Goal: Complete application form

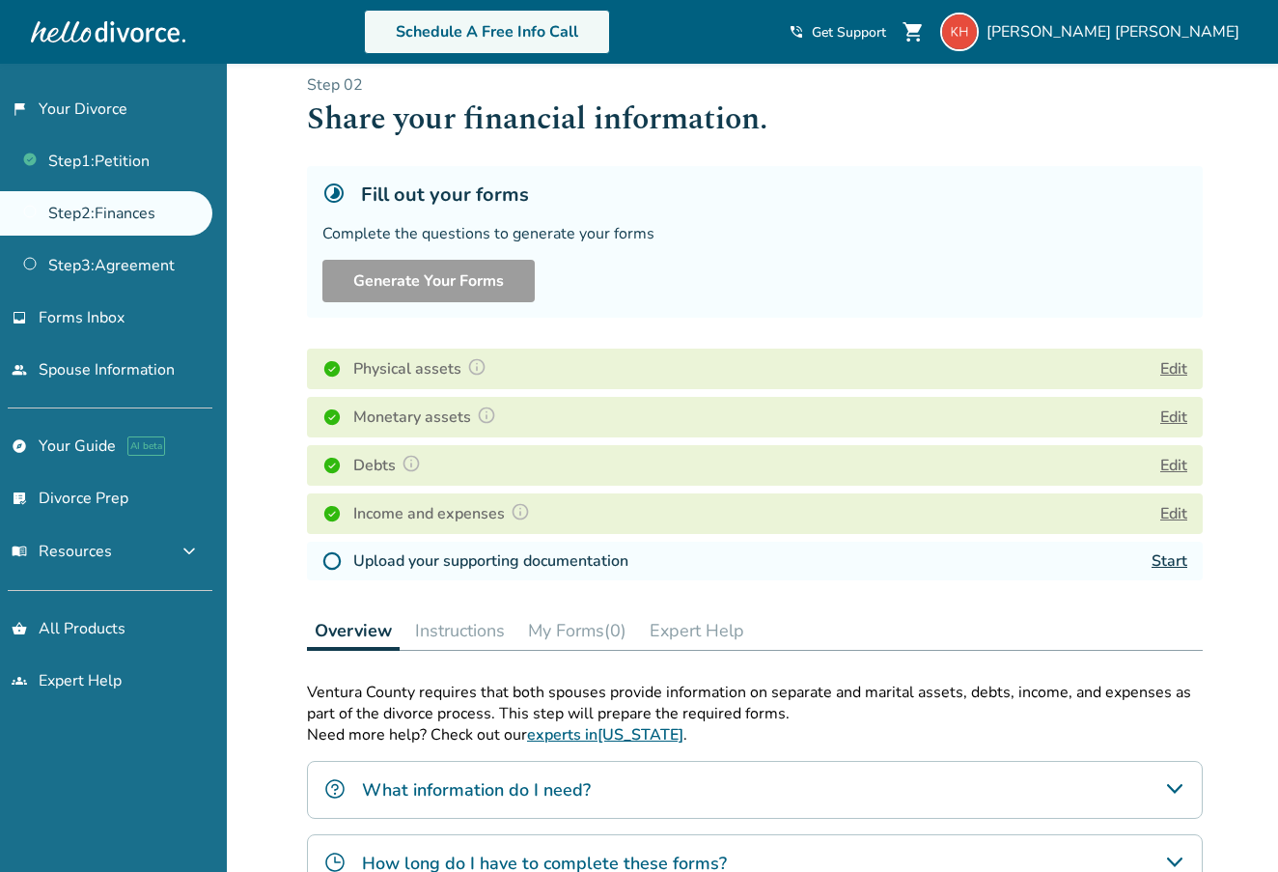
scroll to position [27, 0]
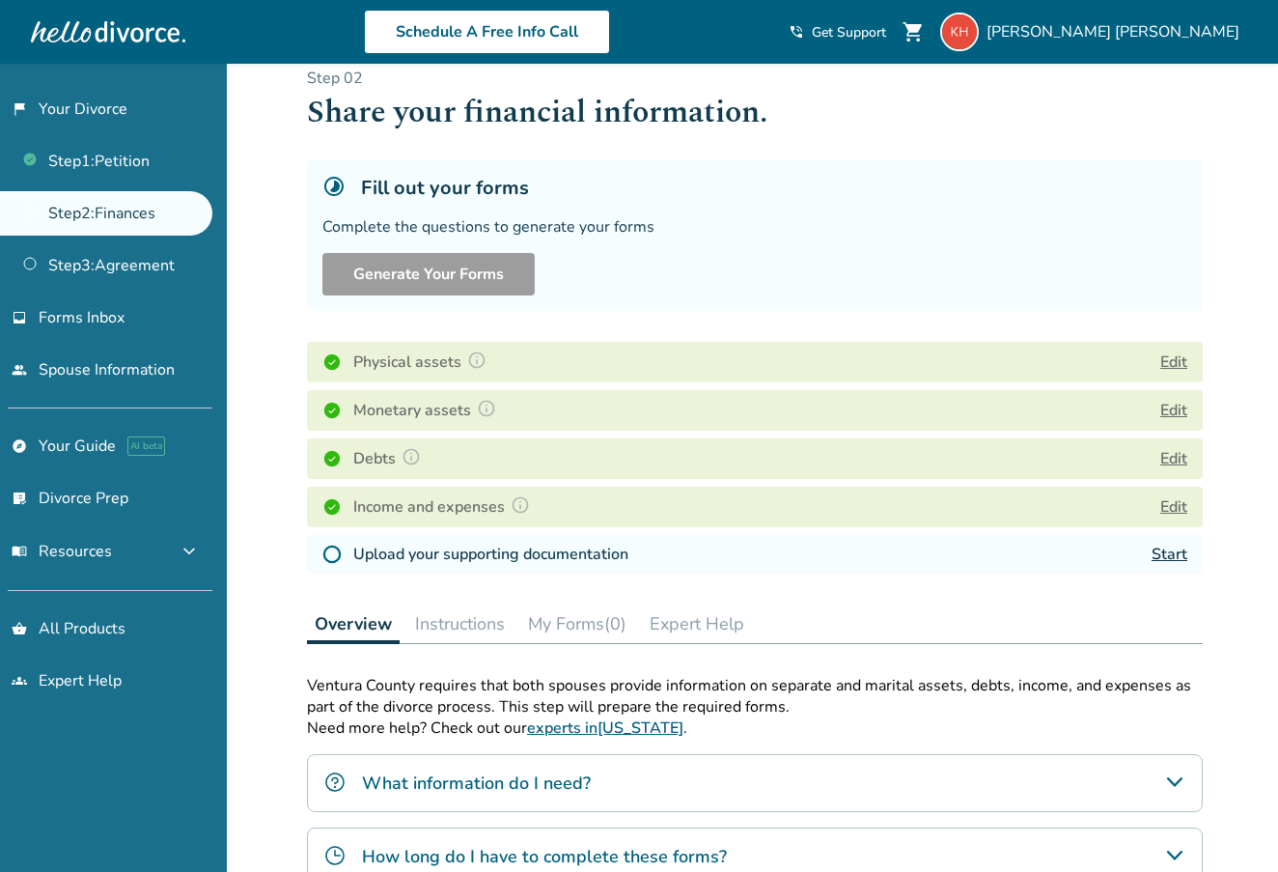
click at [333, 544] on img at bounding box center [331, 553] width 19 height 19
click at [1168, 544] on link "Start" at bounding box center [1170, 554] width 36 height 21
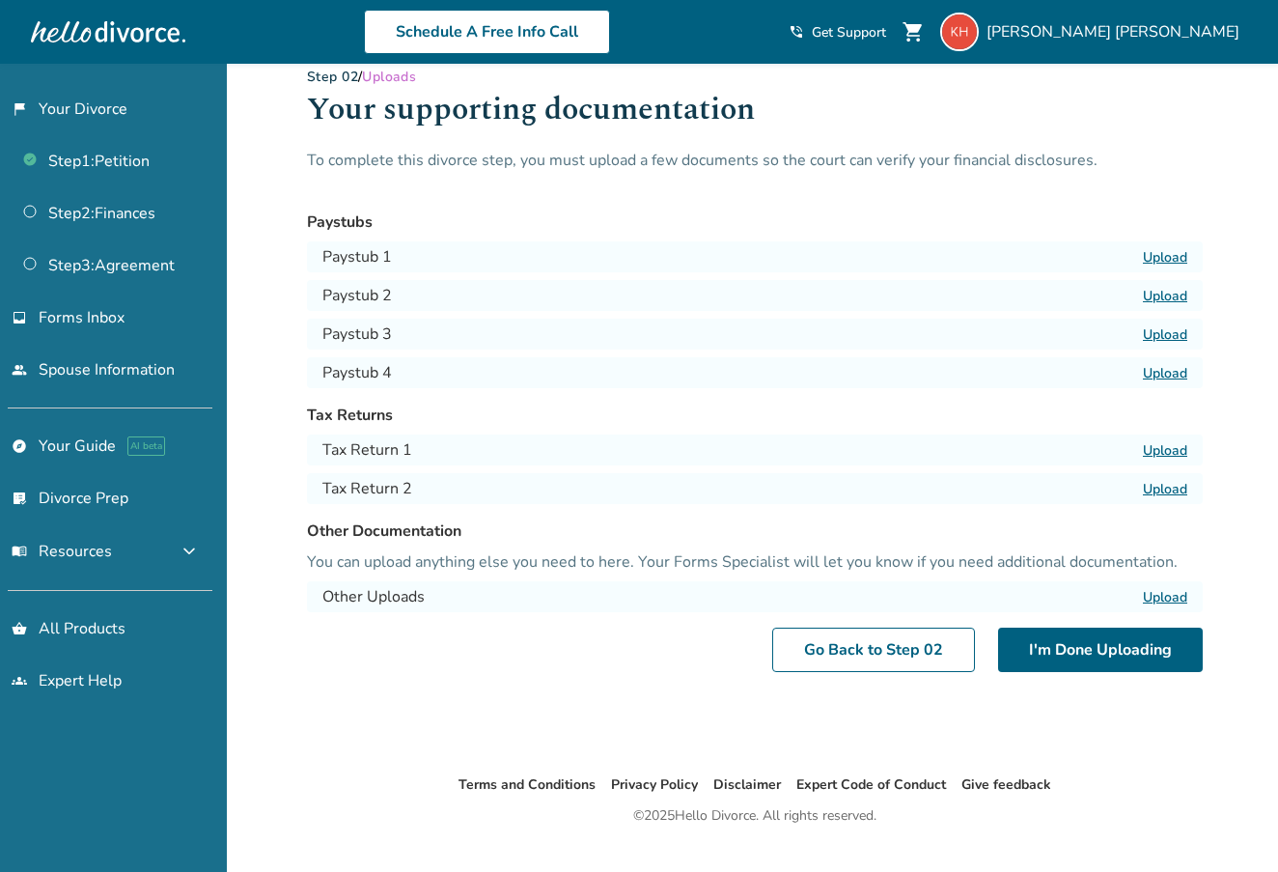
click at [1168, 248] on label "Upload" at bounding box center [1165, 257] width 44 height 18
click at [0, 0] on input "Upload" at bounding box center [0, 0] width 0 height 0
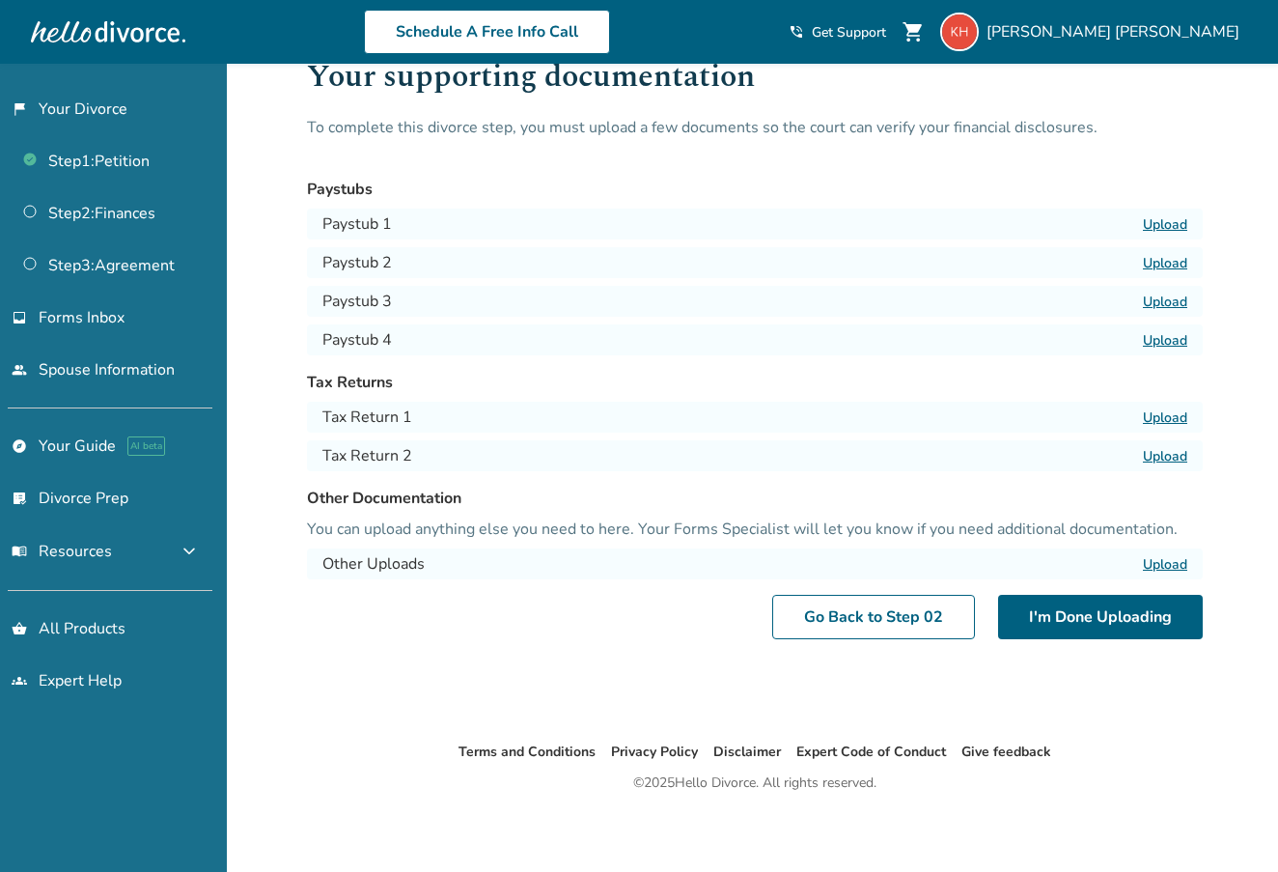
scroll to position [61, 0]
click at [1166, 407] on label "Upload" at bounding box center [1165, 416] width 44 height 18
click at [0, 0] on input "Upload" at bounding box center [0, 0] width 0 height 0
click at [348, 405] on div "Savings.docx" at bounding box center [382, 416] width 121 height 23
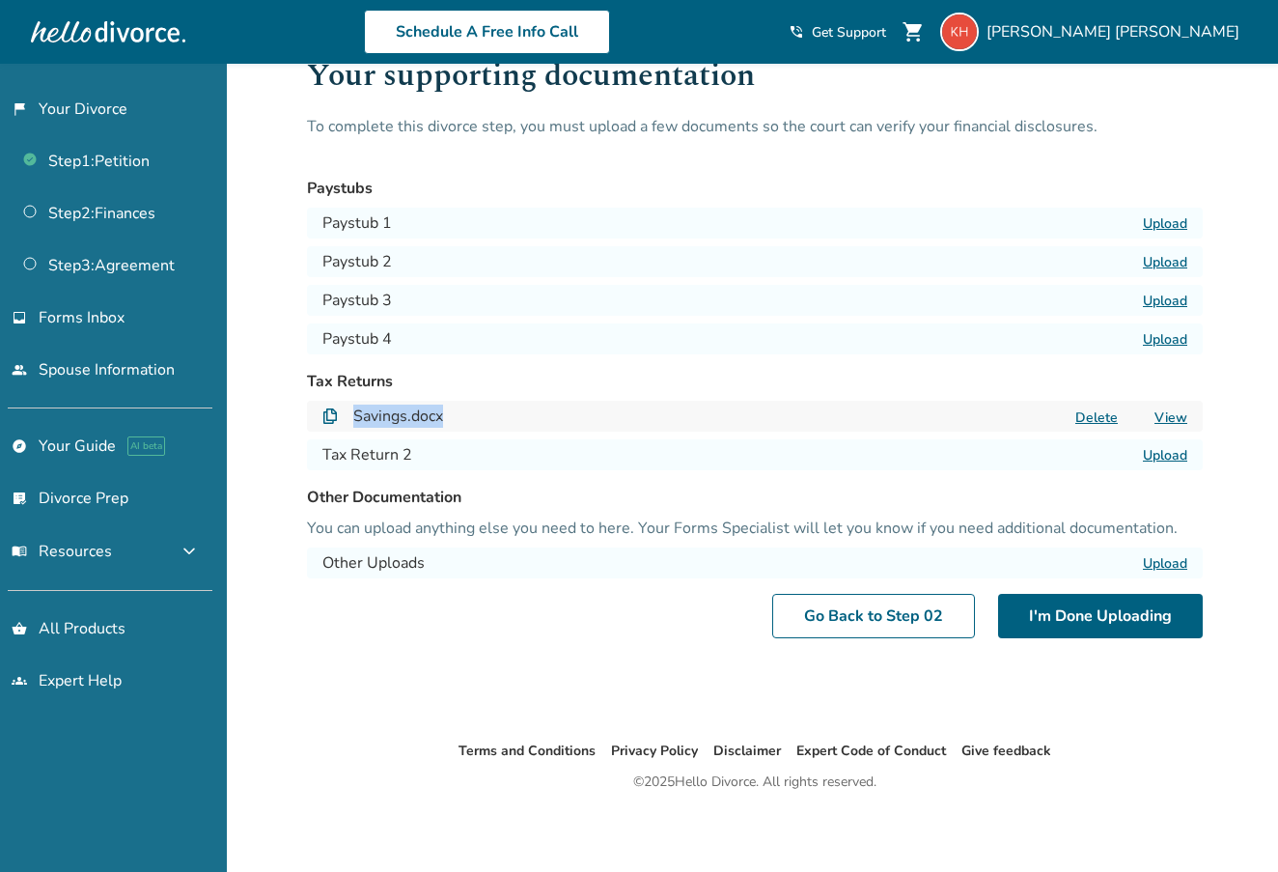
click at [1168, 408] on link "View" at bounding box center [1171, 417] width 33 height 18
click at [1172, 408] on link "View" at bounding box center [1171, 417] width 33 height 18
click at [1103, 407] on button "Delete" at bounding box center [1097, 417] width 54 height 20
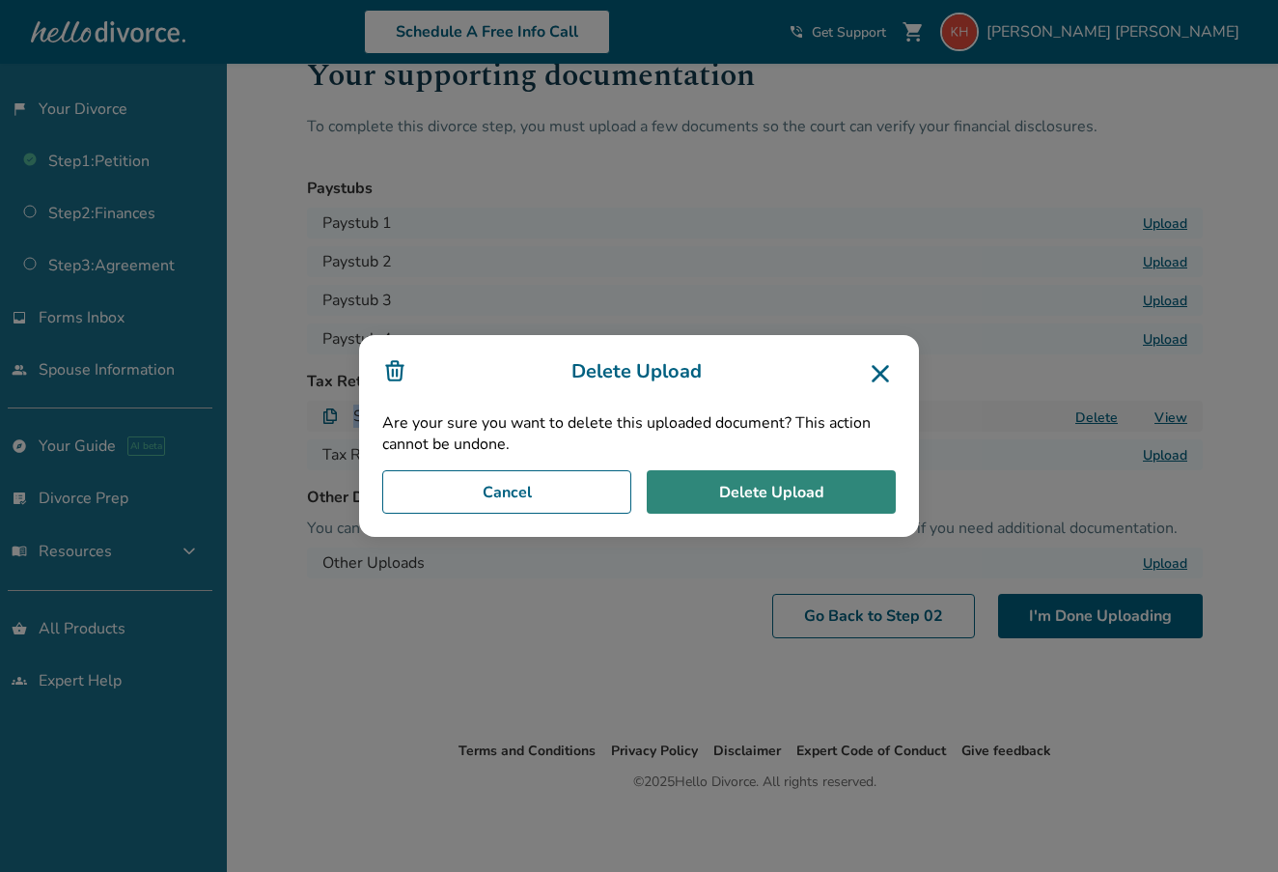
click at [762, 487] on button "Delete Upload" at bounding box center [771, 492] width 249 height 44
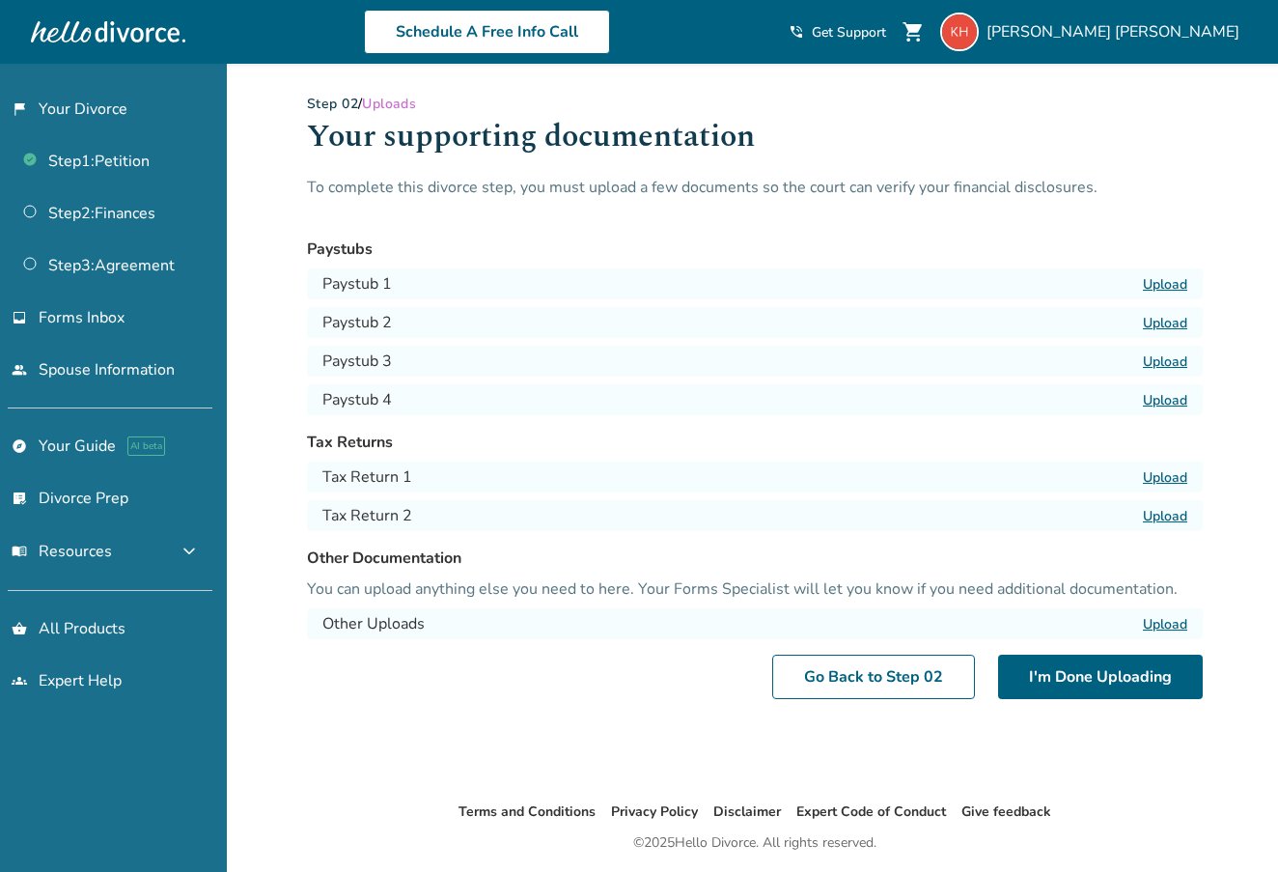
scroll to position [0, 0]
click at [1155, 468] on label "Upload" at bounding box center [1165, 477] width 44 height 18
click at [0, 0] on input "Upload" at bounding box center [0, 0] width 0 height 0
click at [1093, 660] on button "I'm Done Uploading" at bounding box center [1100, 677] width 205 height 44
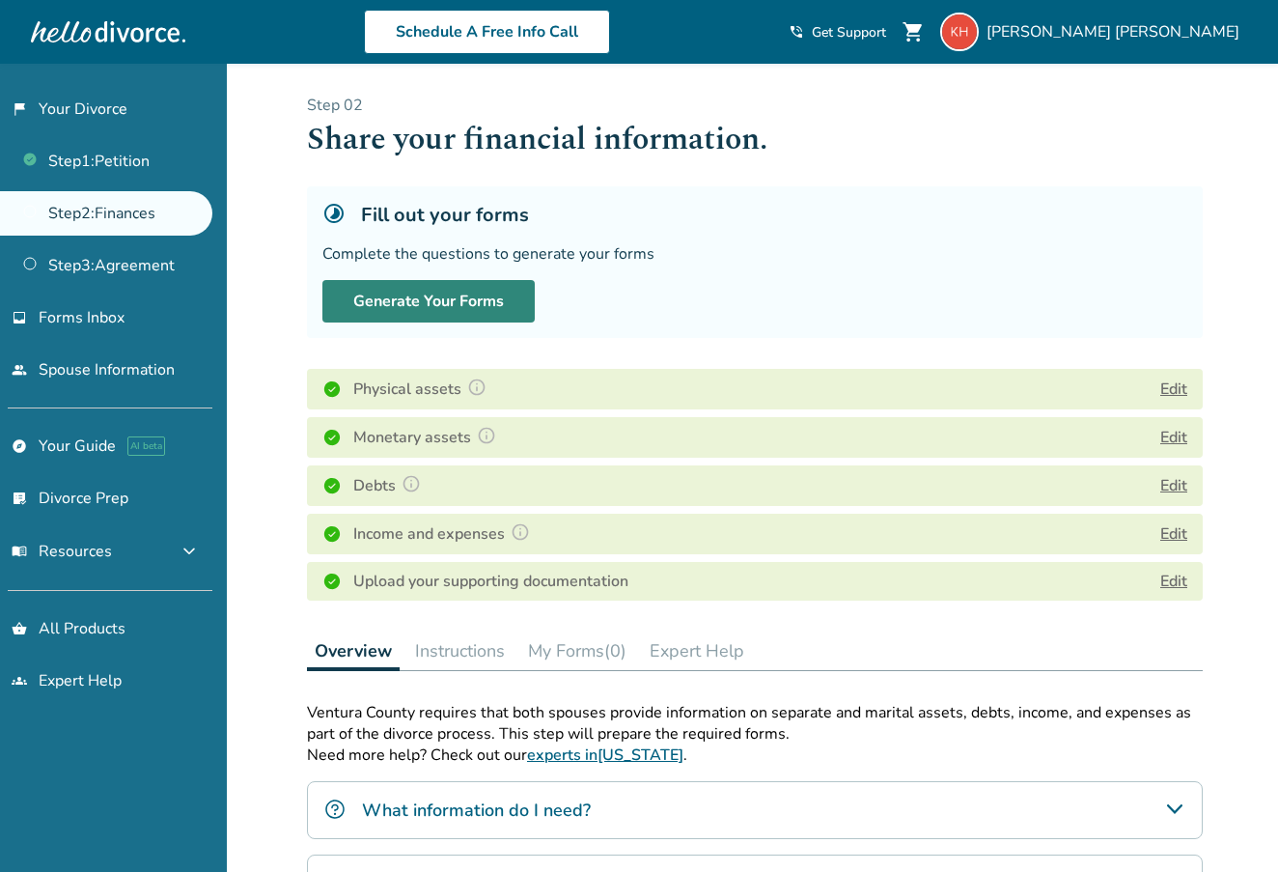
click at [435, 280] on button "Generate Your Forms" at bounding box center [428, 301] width 212 height 42
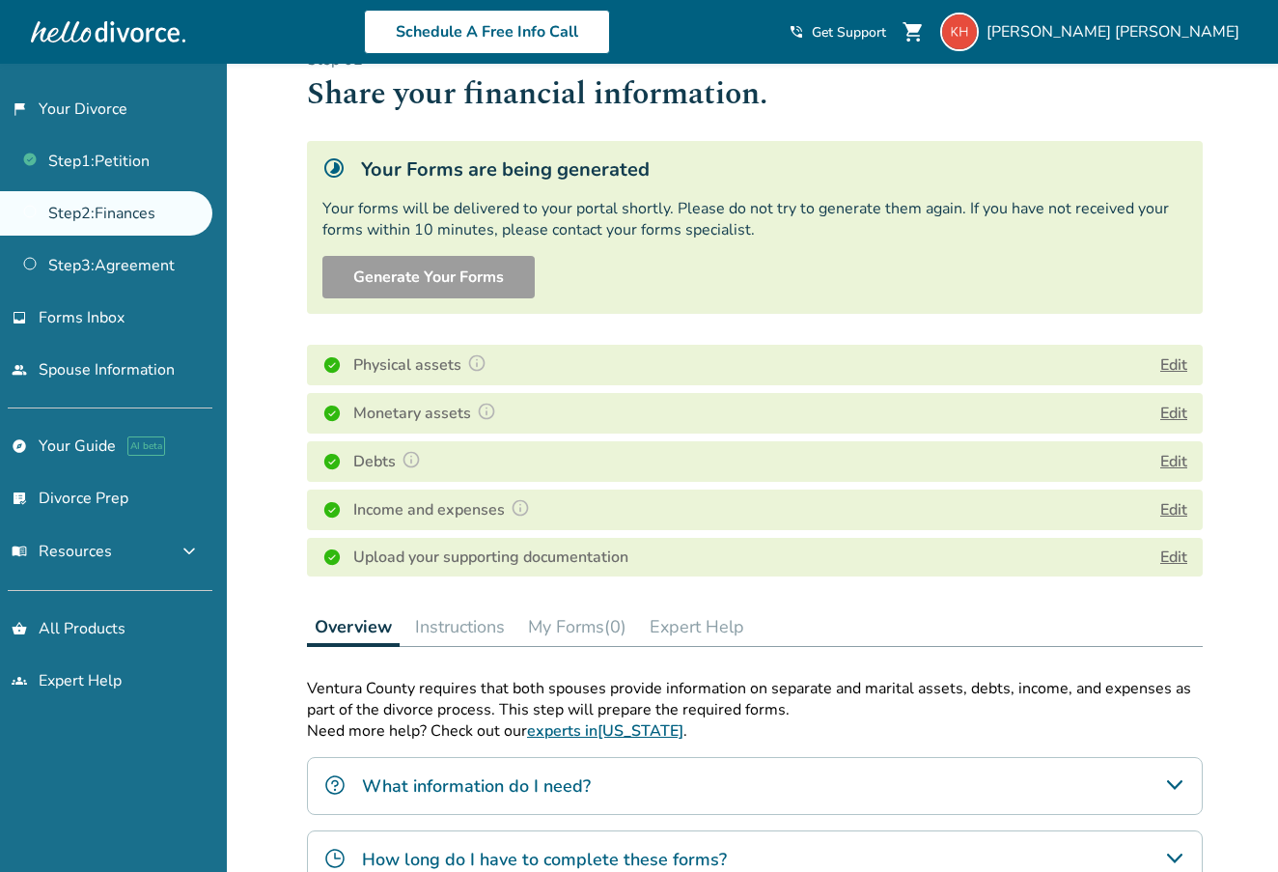
scroll to position [61, 0]
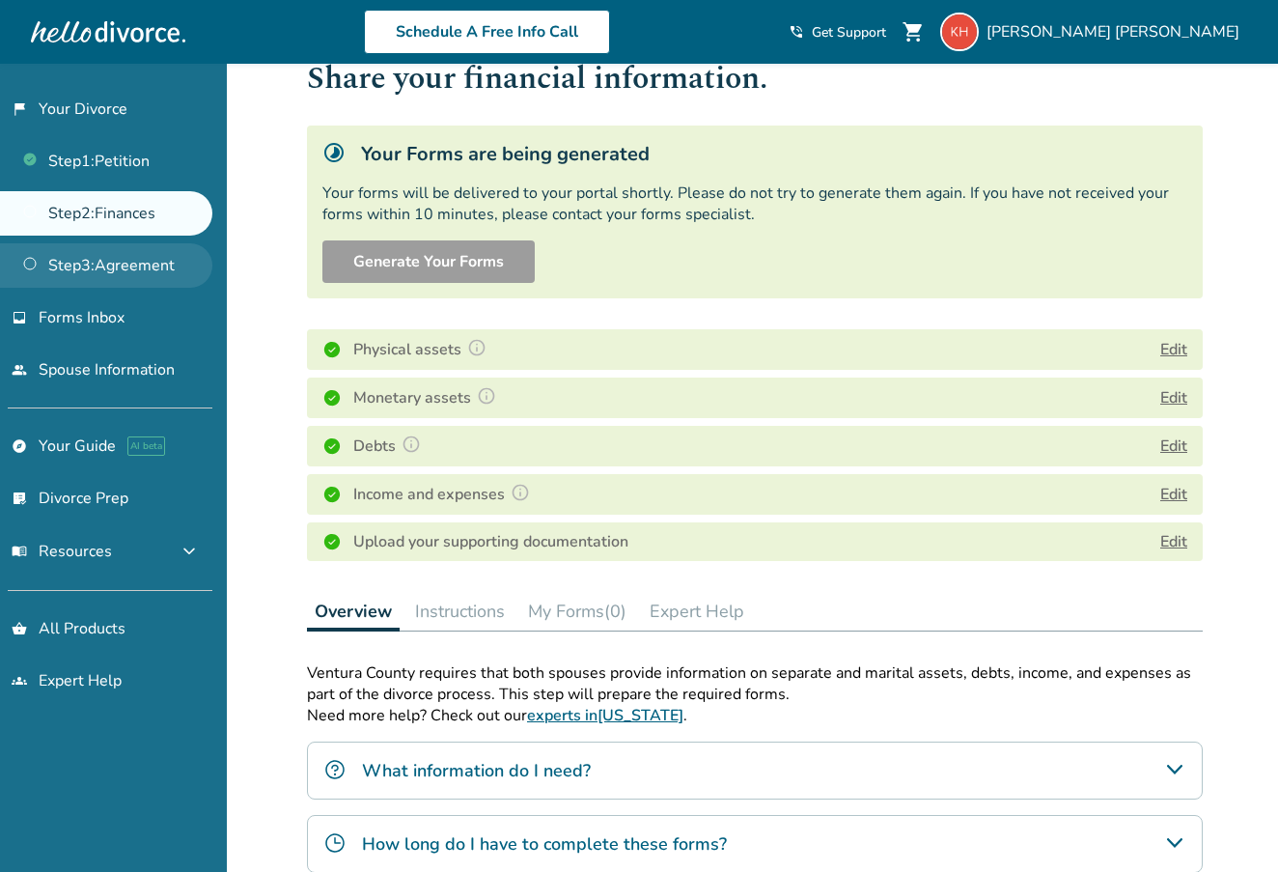
click at [101, 254] on link "Step 3 : Agreement" at bounding box center [106, 265] width 212 height 44
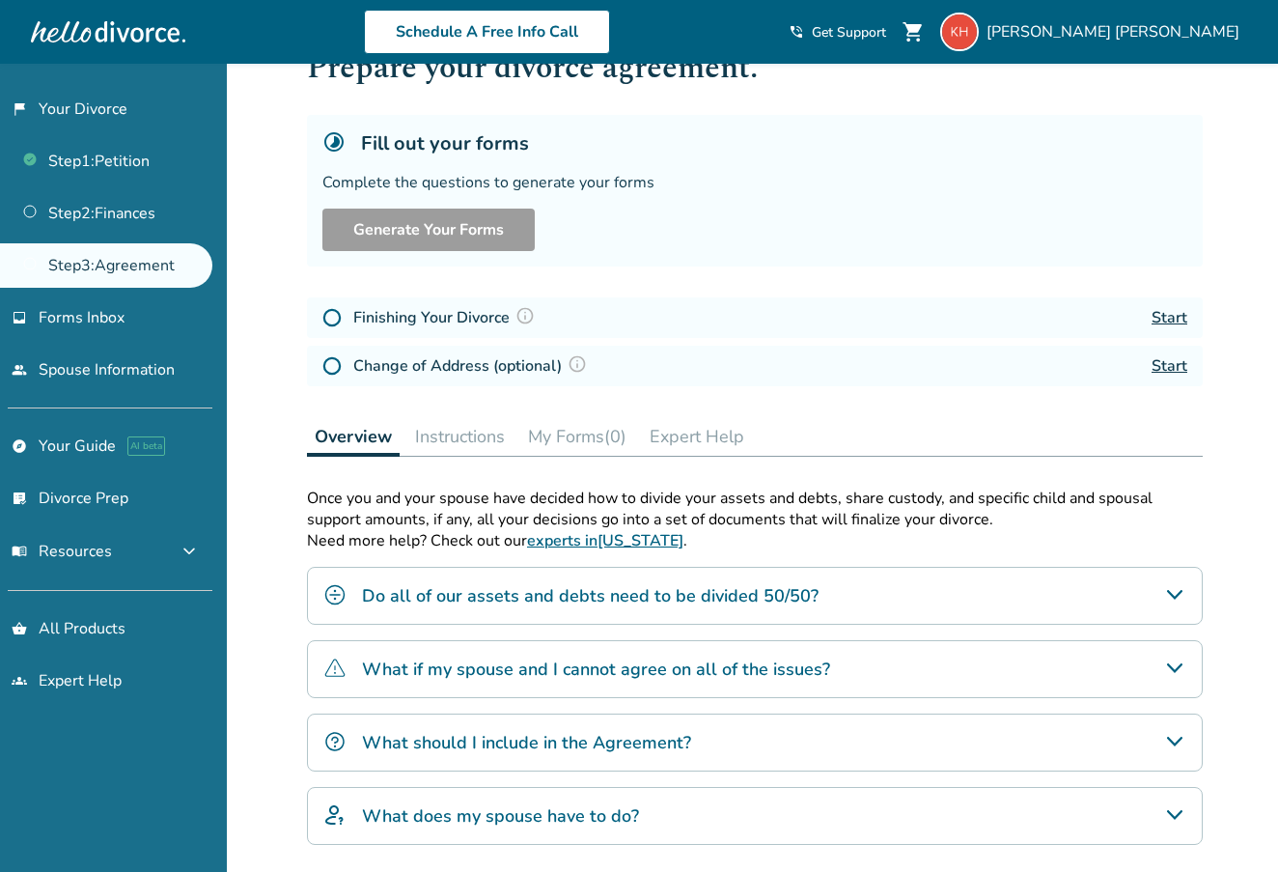
scroll to position [77, 0]
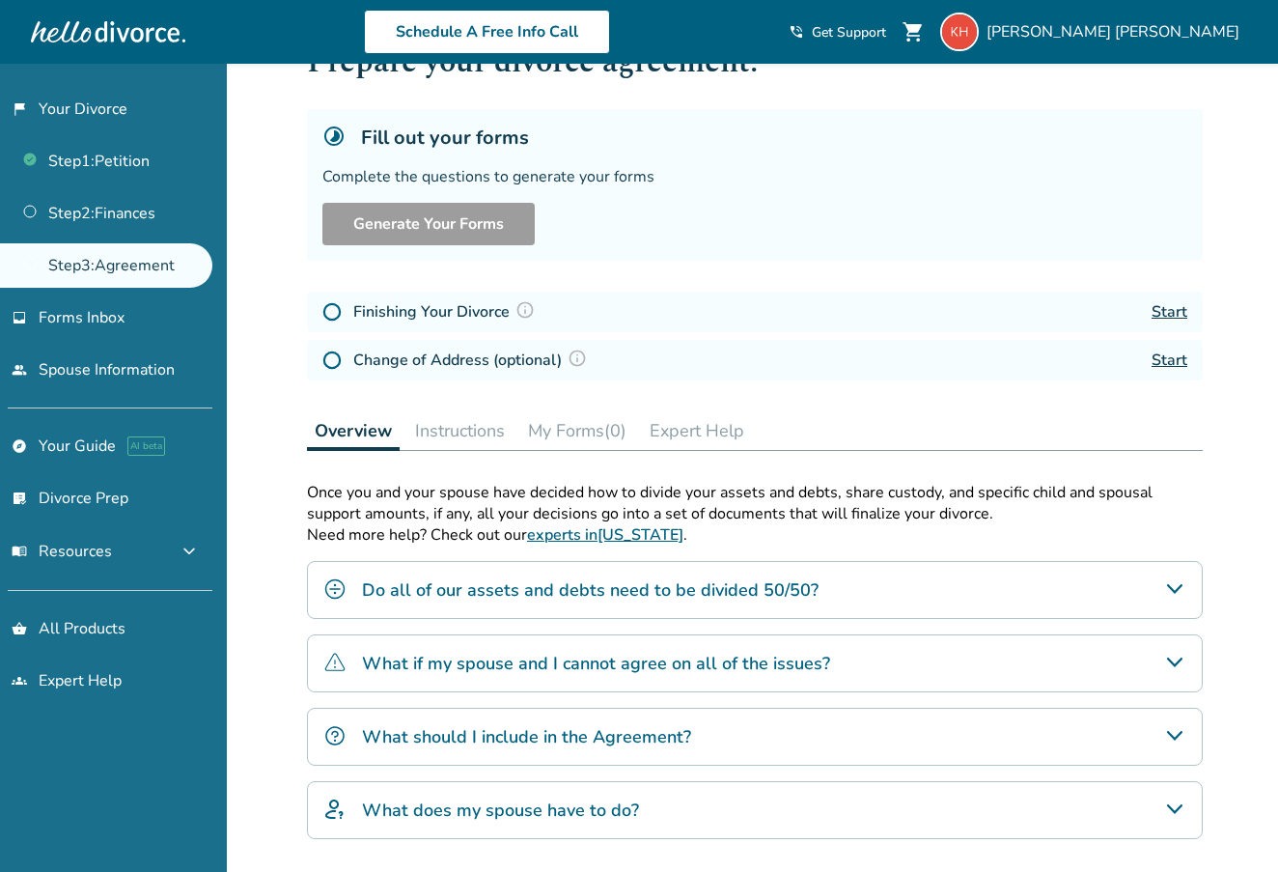
click at [1176, 349] on link "Start" at bounding box center [1170, 359] width 36 height 21
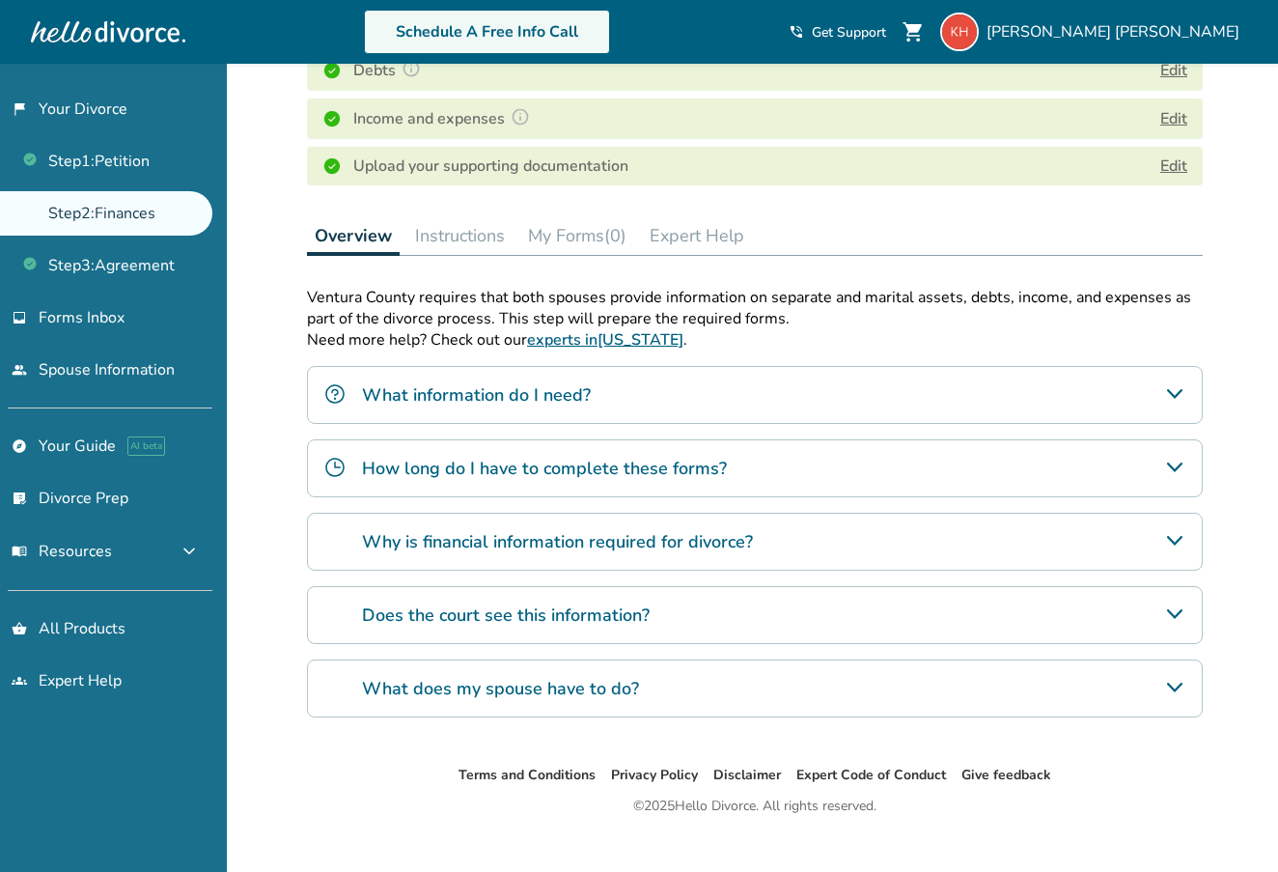
scroll to position [414, 0]
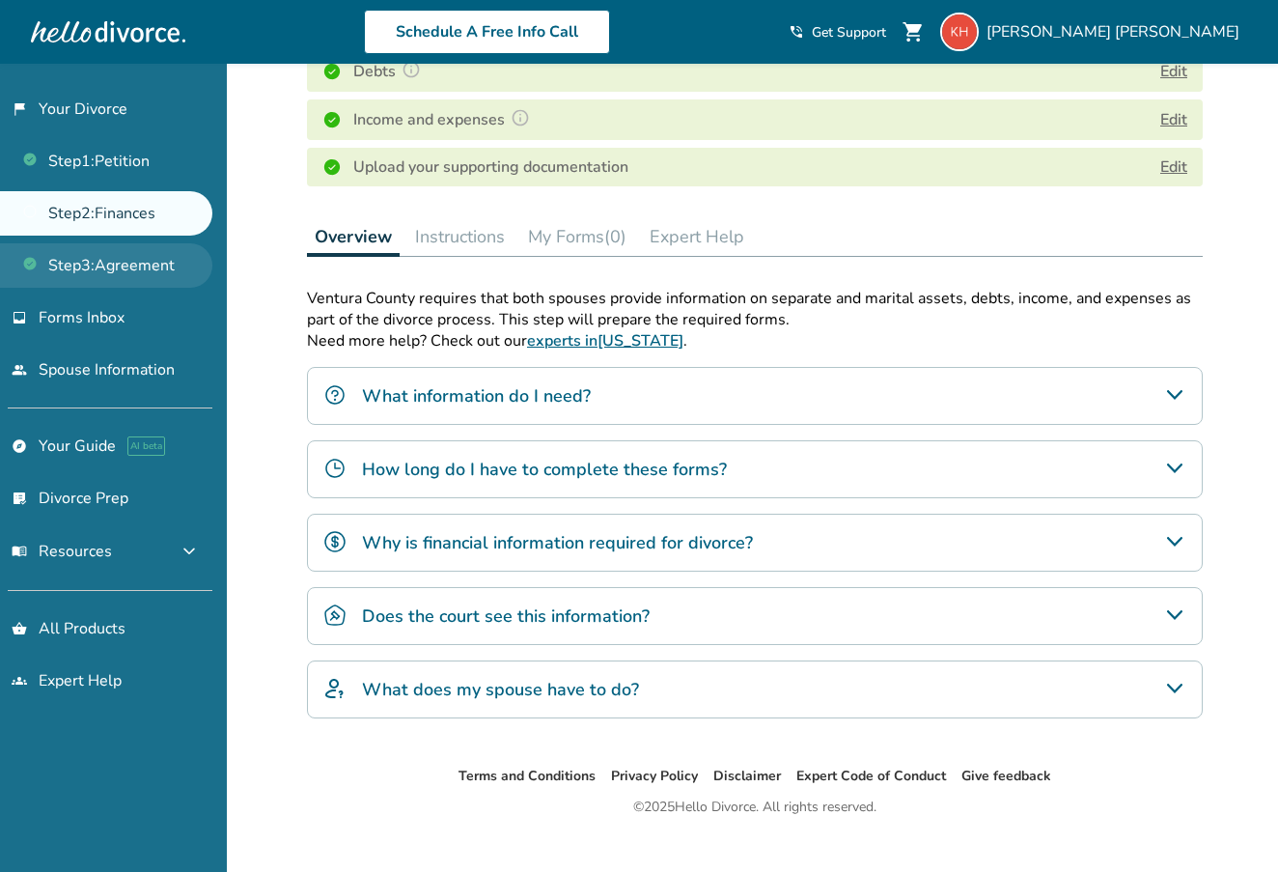
click at [83, 252] on link "Step 3 : Agreement" at bounding box center [106, 265] width 212 height 44
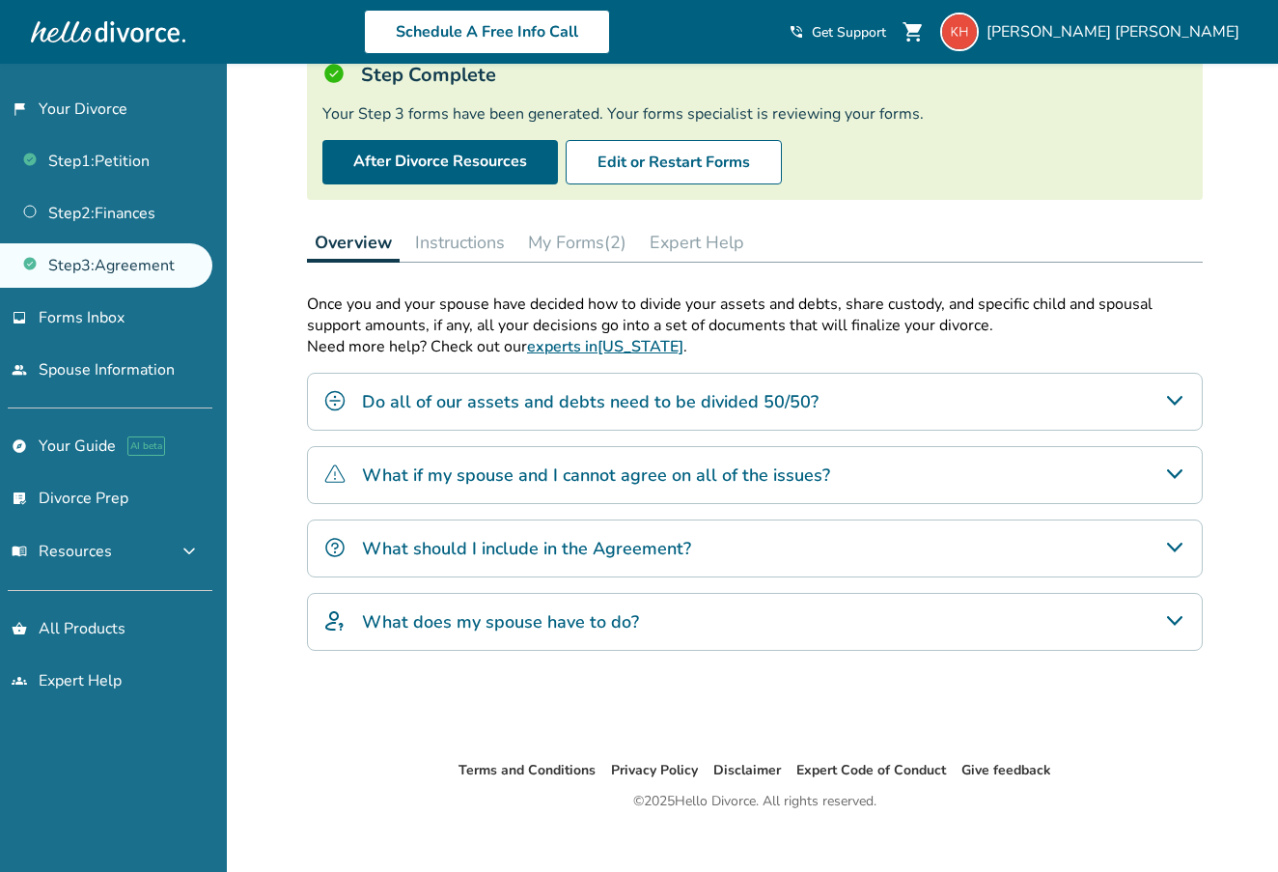
scroll to position [138, 0]
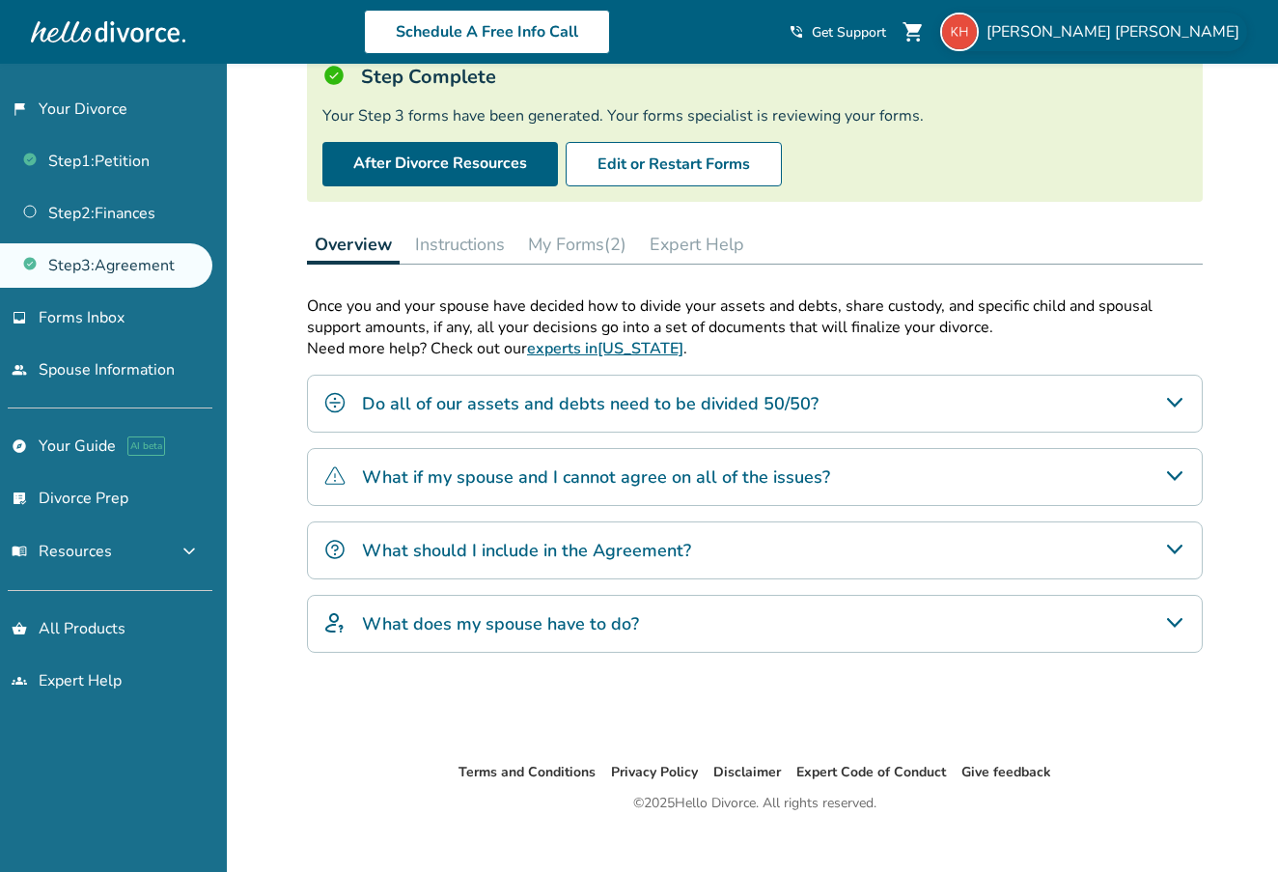
click at [1137, 27] on span "[PERSON_NAME]" at bounding box center [1117, 31] width 261 height 21
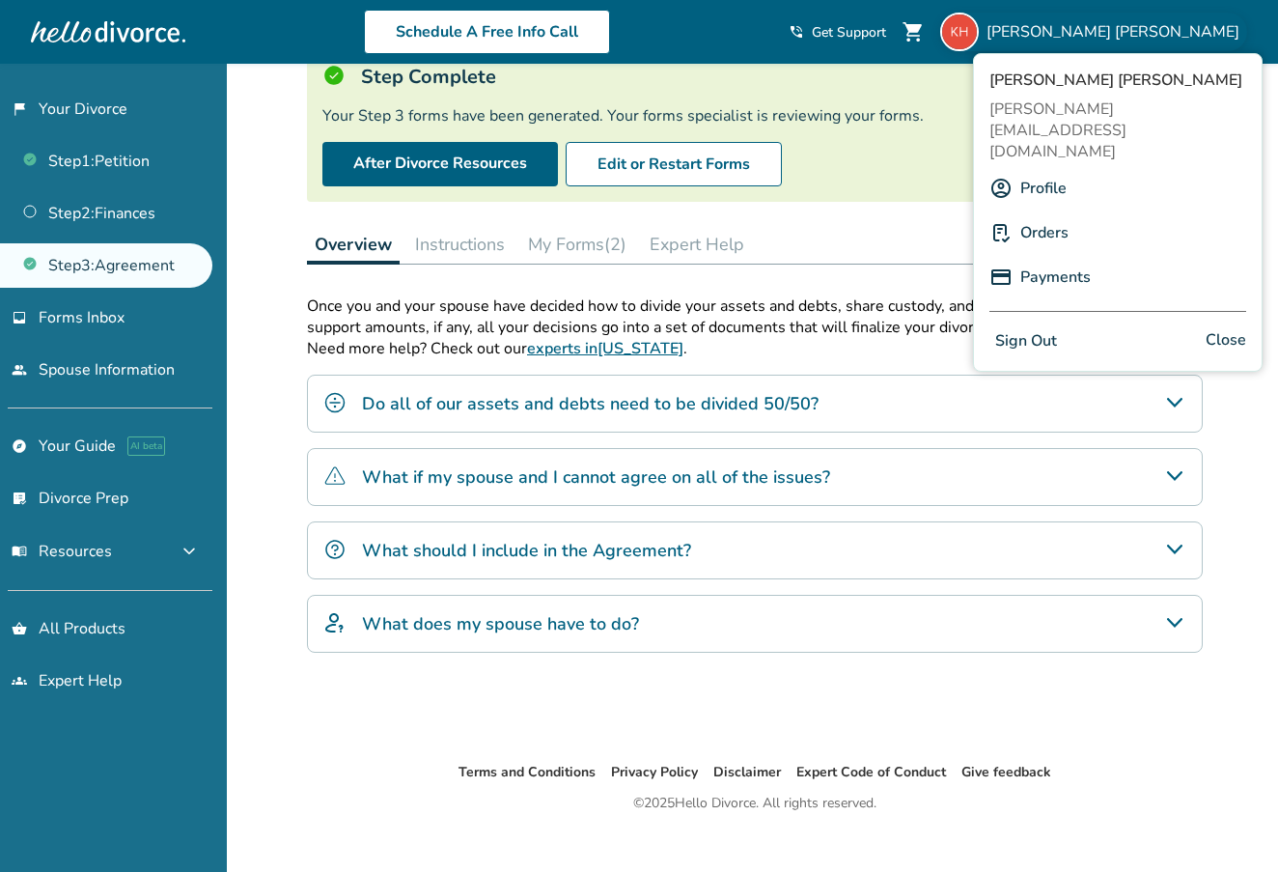
click at [1218, 327] on span "Close" at bounding box center [1226, 341] width 41 height 28
